Goal: Check status: Check status

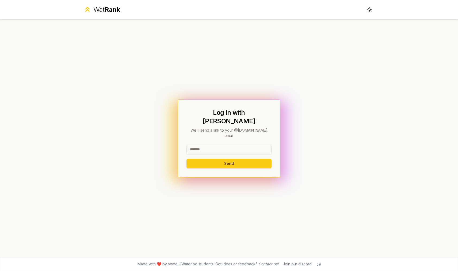
type input "*"
type input "*******"
click at [229, 159] on button "Send" at bounding box center [229, 164] width 85 height 10
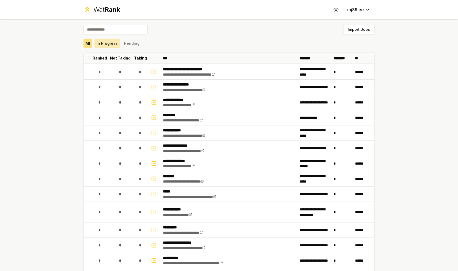
click at [111, 44] on button "In Progress" at bounding box center [107, 44] width 25 height 10
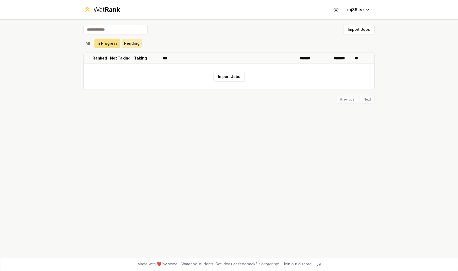
click at [126, 45] on button "Pending" at bounding box center [132, 44] width 20 height 10
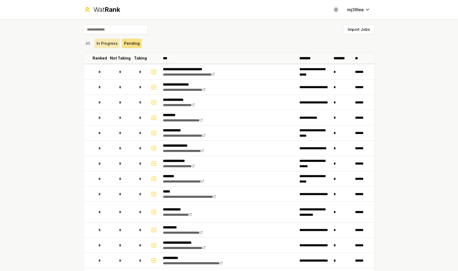
click at [118, 44] on button "In Progress" at bounding box center [107, 44] width 25 height 10
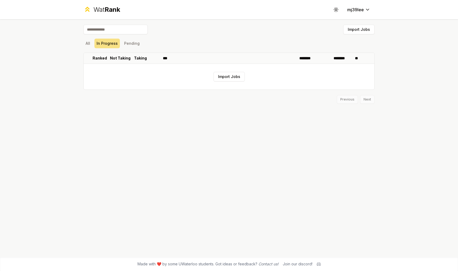
click at [93, 44] on div "All In Progress Pending" at bounding box center [229, 44] width 291 height 10
click at [92, 44] on button "All" at bounding box center [88, 44] width 9 height 10
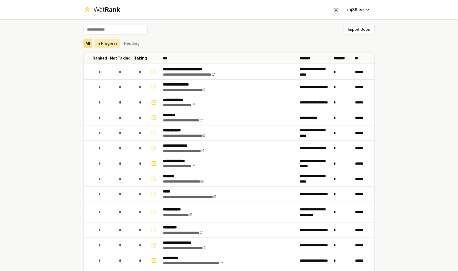
click at [102, 44] on button "In Progress" at bounding box center [107, 44] width 25 height 10
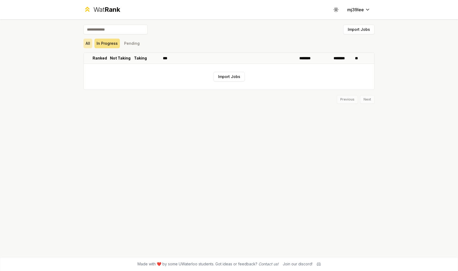
click at [92, 44] on button "All" at bounding box center [88, 44] width 9 height 10
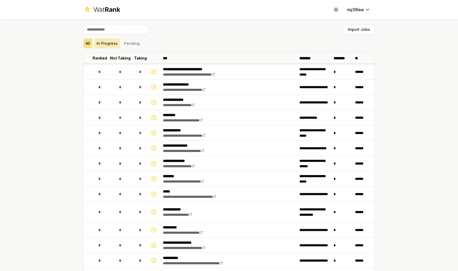
click at [107, 45] on button "In Progress" at bounding box center [107, 44] width 25 height 10
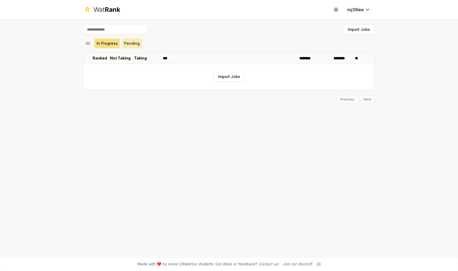
click at [128, 46] on button "Pending" at bounding box center [132, 44] width 20 height 10
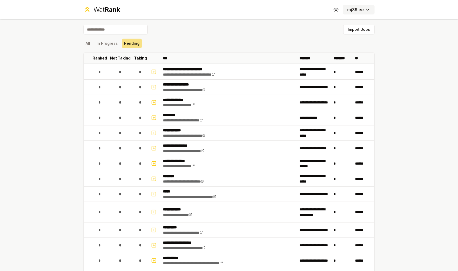
click at [363, 6] on html "**********" at bounding box center [229, 135] width 458 height 271
click at [305, 28] on html "**********" at bounding box center [229, 135] width 458 height 271
click at [114, 46] on button "In Progress" at bounding box center [107, 44] width 25 height 10
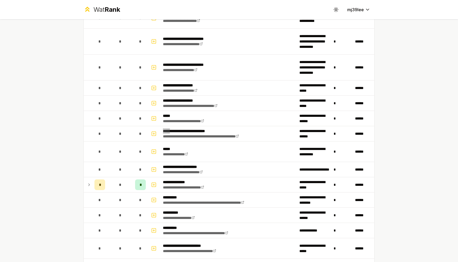
scroll to position [25, 0]
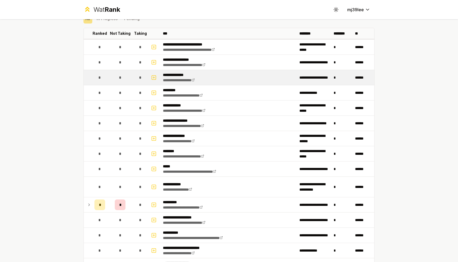
click at [295, 76] on td "**********" at bounding box center [229, 77] width 137 height 15
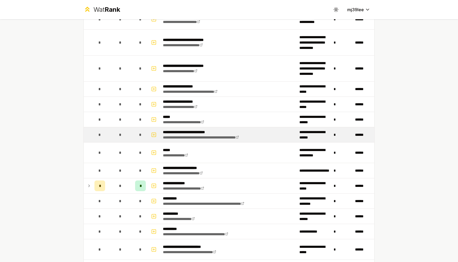
scroll to position [111, 0]
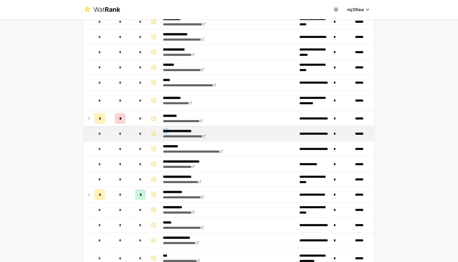
click at [154, 134] on icon "button" at bounding box center [154, 134] width 0 height 2
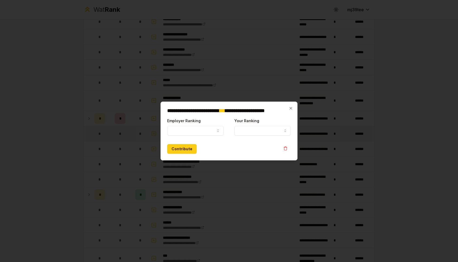
select select
click at [192, 132] on button "Employer Ranking" at bounding box center [195, 131] width 57 height 10
click at [245, 142] on form "**********" at bounding box center [229, 136] width 124 height 36
click at [291, 108] on icon "button" at bounding box center [291, 108] width 4 height 4
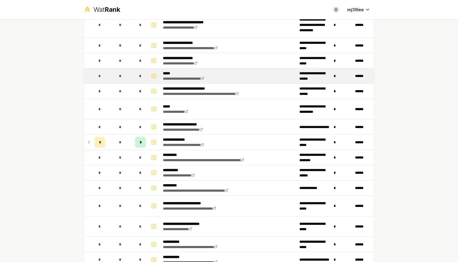
scroll to position [355, 0]
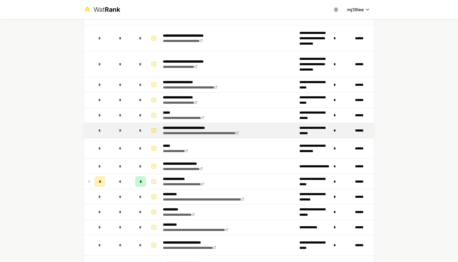
click at [158, 128] on td at bounding box center [154, 130] width 13 height 15
click at [156, 129] on rect "button" at bounding box center [154, 131] width 4 height 4
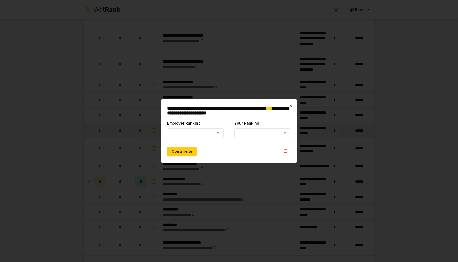
select select
click at [197, 133] on button "Employer Ranking" at bounding box center [195, 134] width 57 height 10
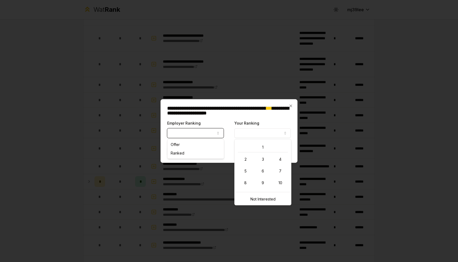
click at [243, 132] on button "Your Ranking" at bounding box center [263, 134] width 57 height 10
click at [214, 132] on button "Employer Ranking" at bounding box center [195, 134] width 57 height 10
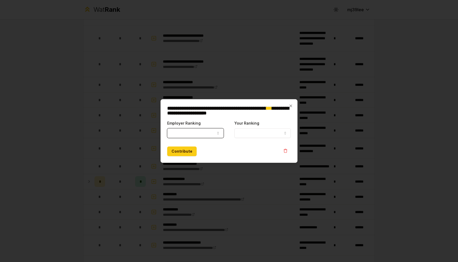
click at [214, 132] on button "Employer Ranking" at bounding box center [195, 134] width 57 height 10
click at [292, 106] on icon "button" at bounding box center [291, 106] width 4 height 4
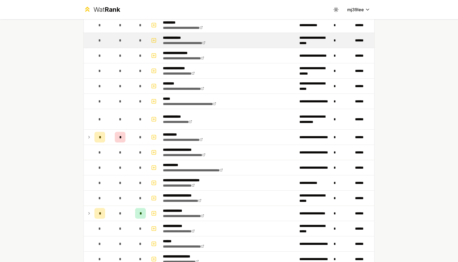
scroll to position [122, 0]
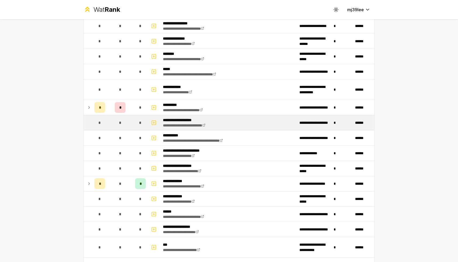
click at [246, 125] on td "**********" at bounding box center [229, 122] width 137 height 15
click at [206, 124] on icon at bounding box center [203, 125] width 3 height 3
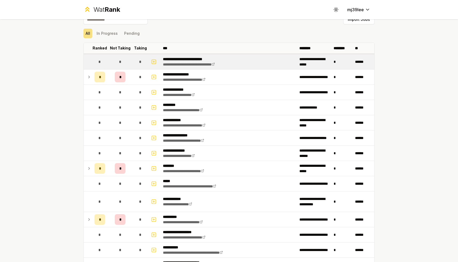
scroll to position [17, 0]
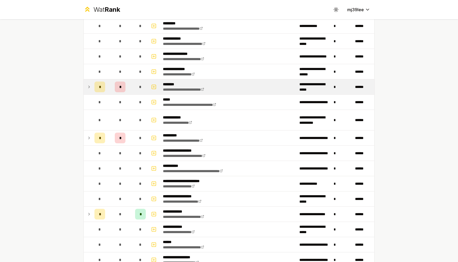
scroll to position [121, 0]
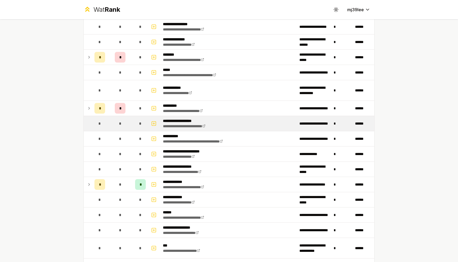
click at [271, 123] on td "**********" at bounding box center [229, 123] width 137 height 15
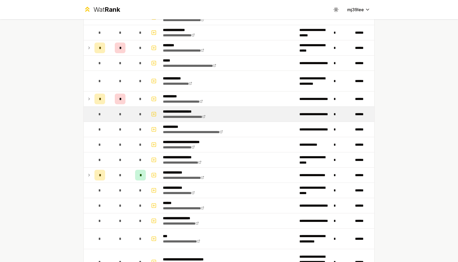
scroll to position [131, 0]
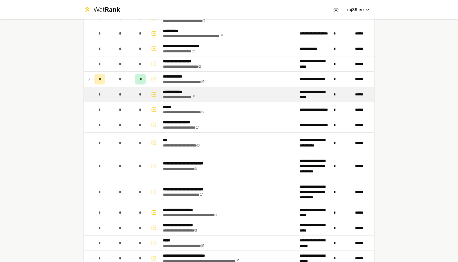
scroll to position [166, 0]
